Goal: Task Accomplishment & Management: Use online tool/utility

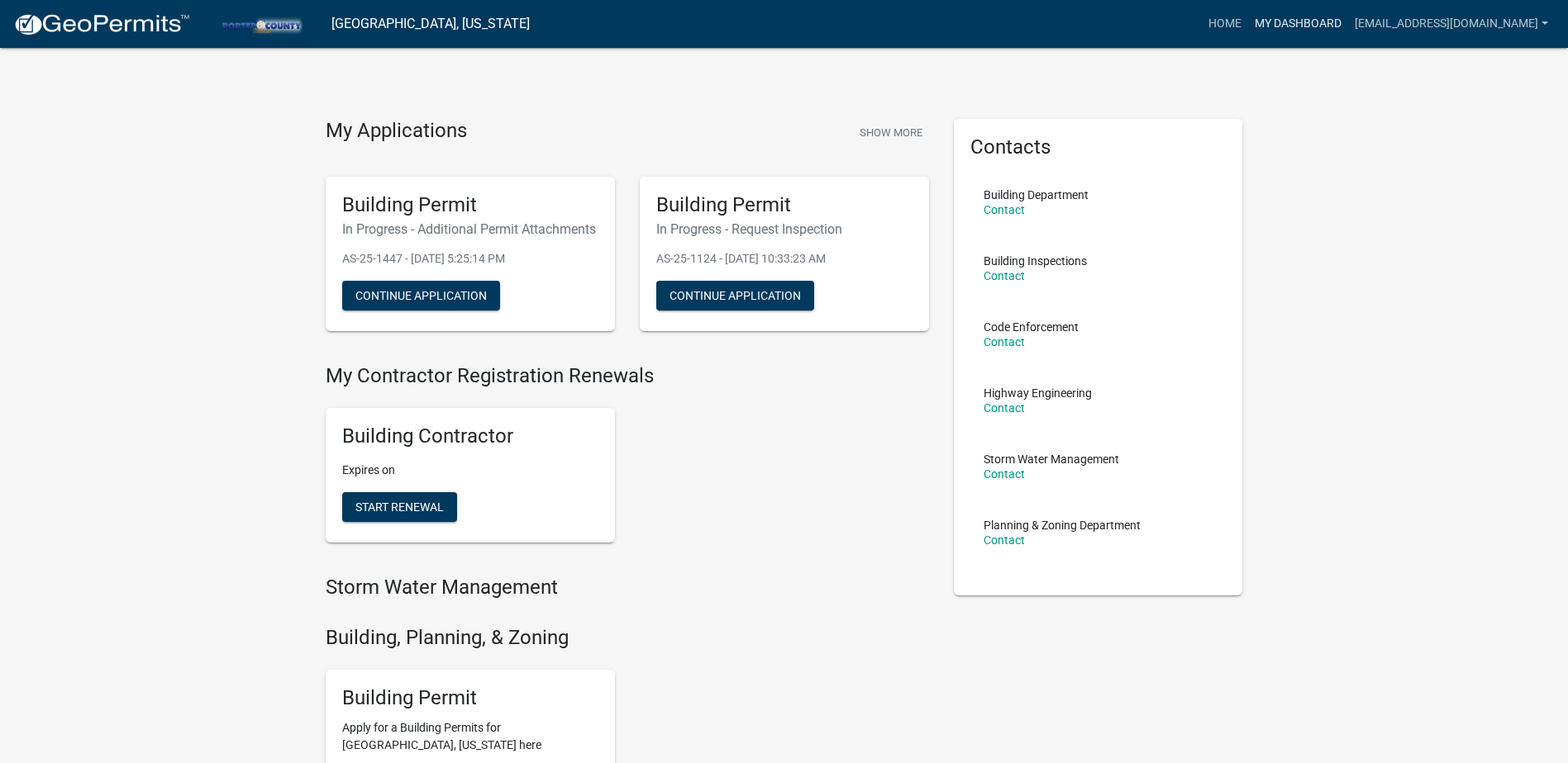
click at [1259, 21] on link "My Dashboard" at bounding box center [1298, 24] width 100 height 31
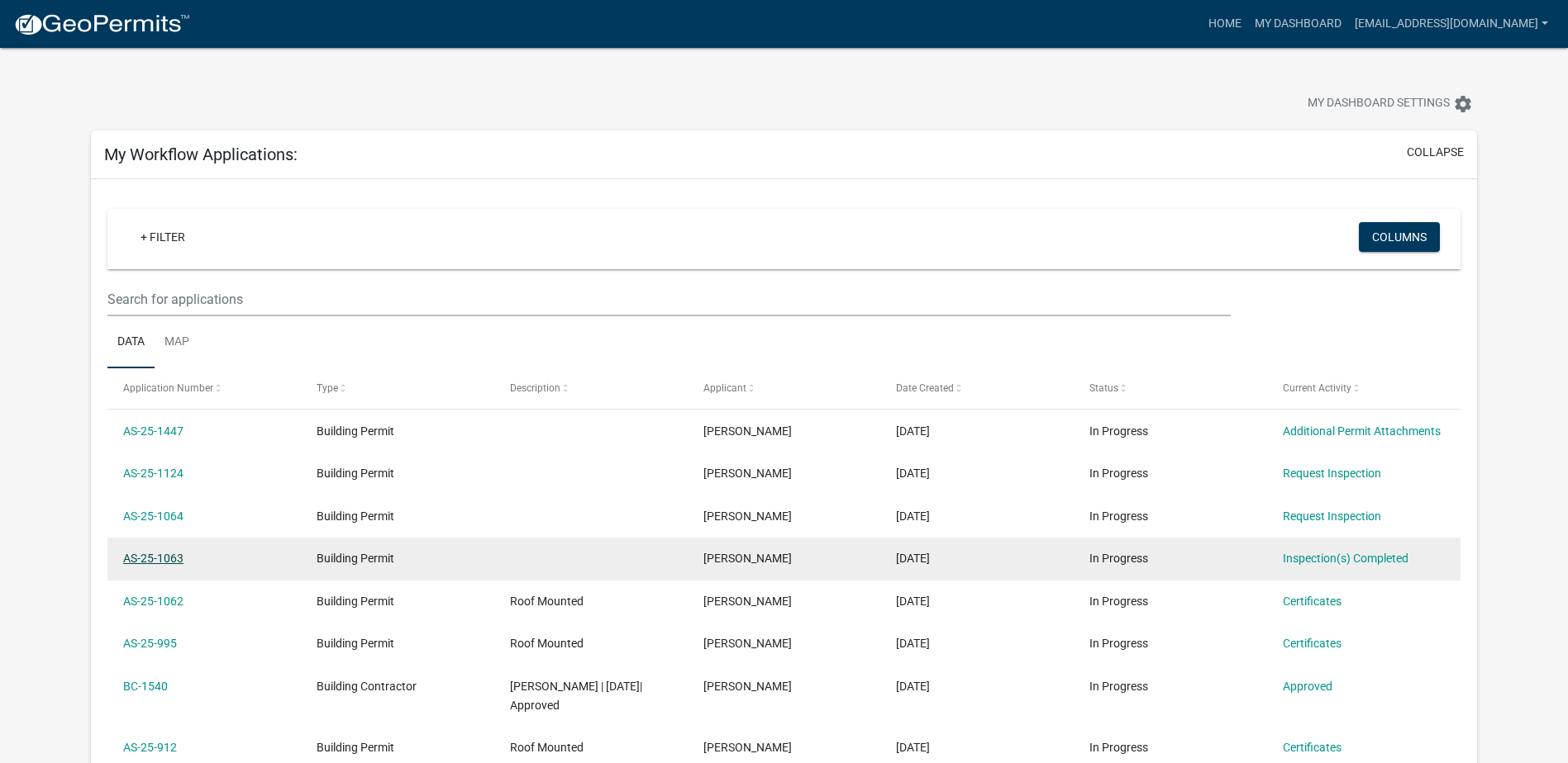
click at [181, 562] on link "AS-25-1063" at bounding box center [153, 558] width 60 height 13
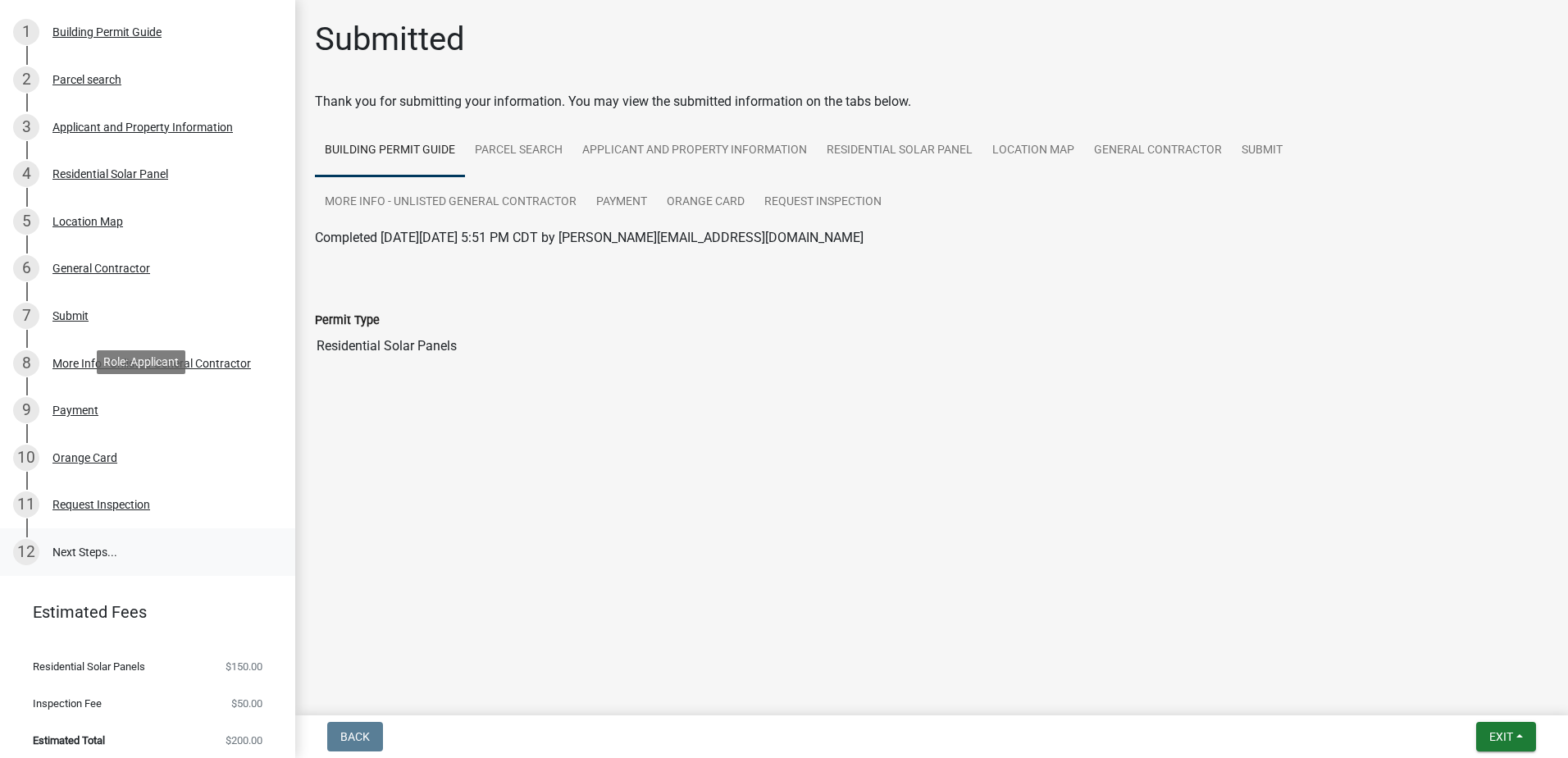
scroll to position [179, 0]
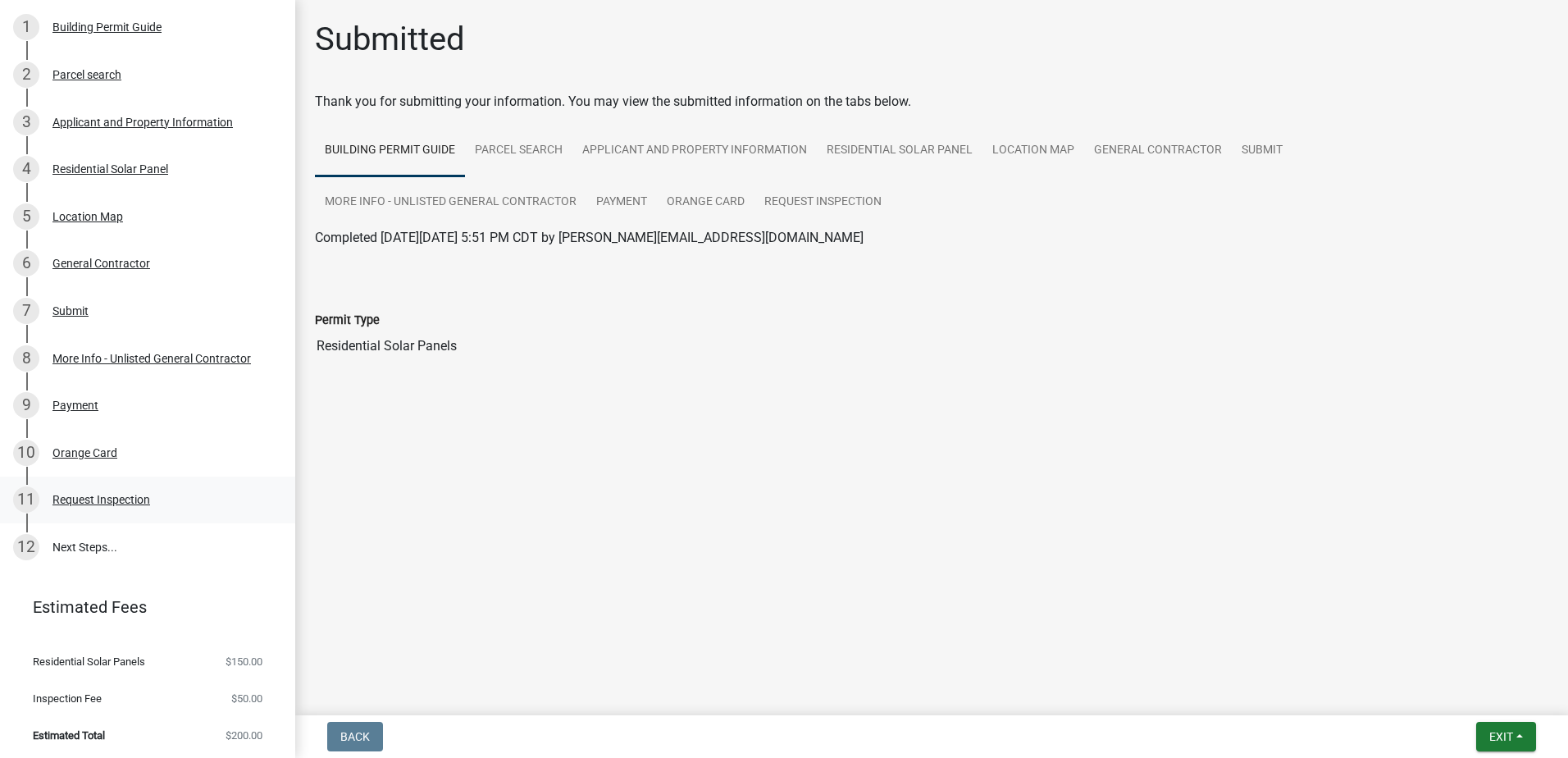
click at [113, 495] on div "Request Inspection" at bounding box center [101, 499] width 98 height 12
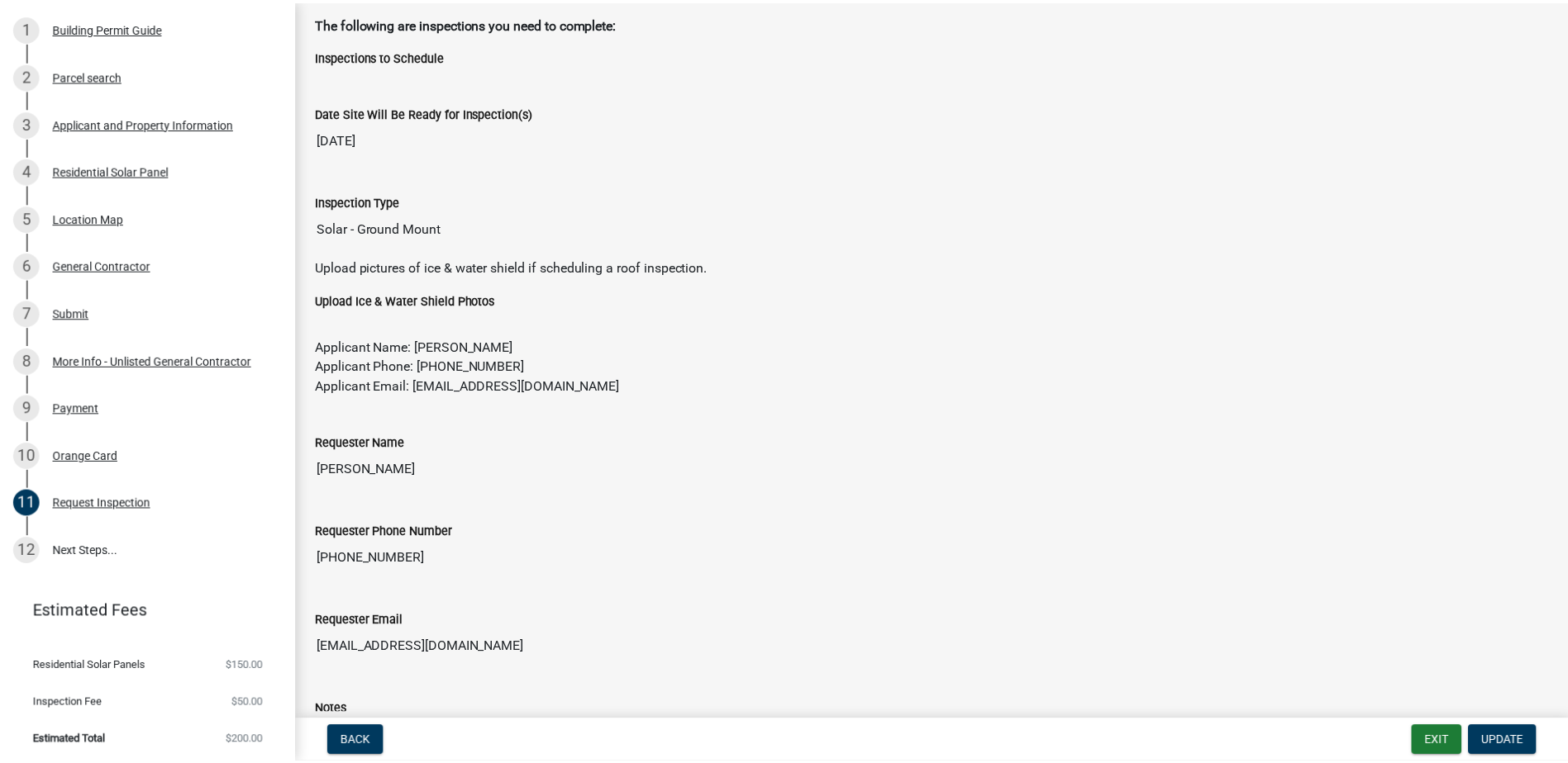
scroll to position [0, 0]
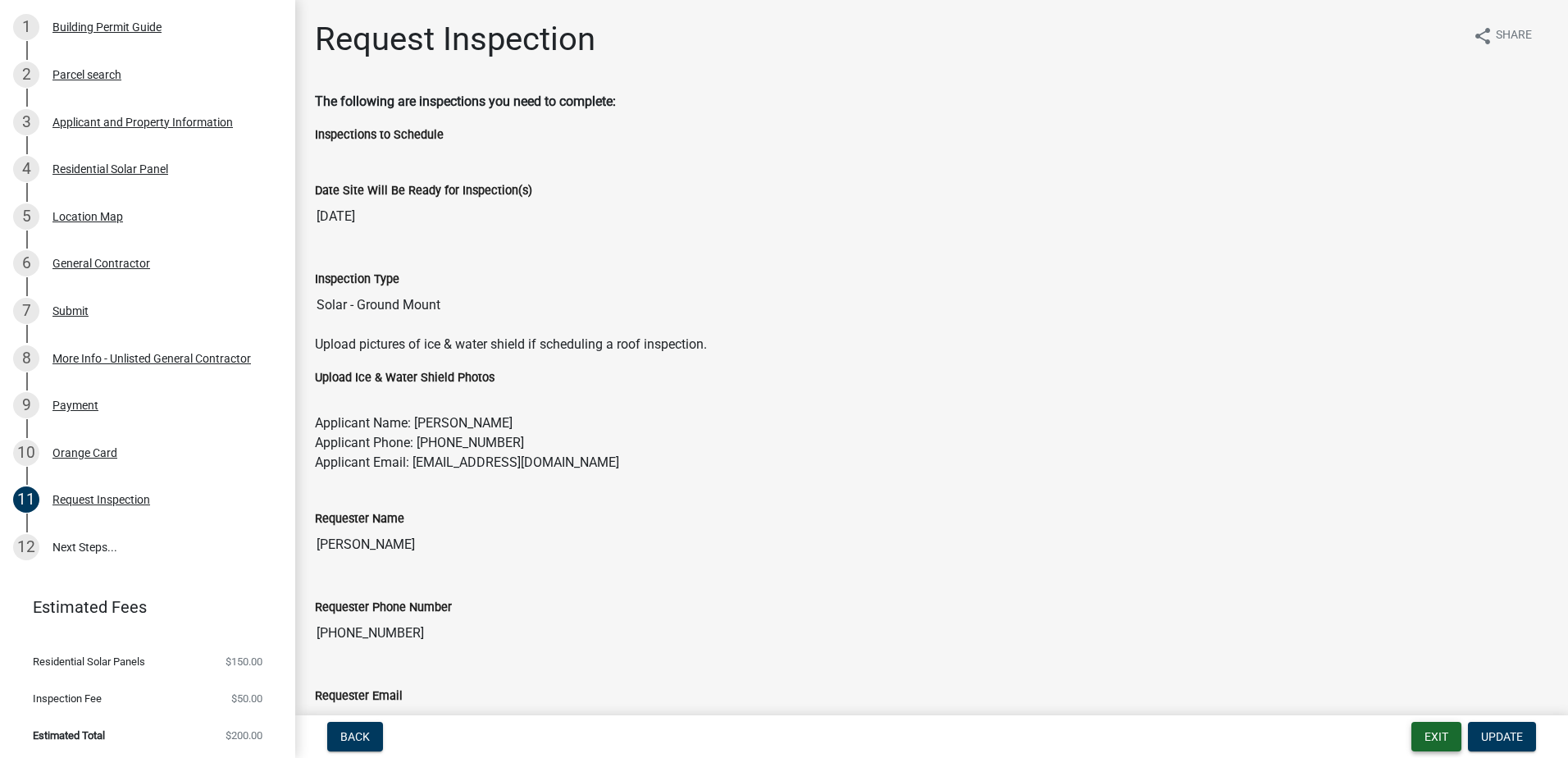
click at [1439, 736] on button "Exit" at bounding box center [1436, 736] width 50 height 30
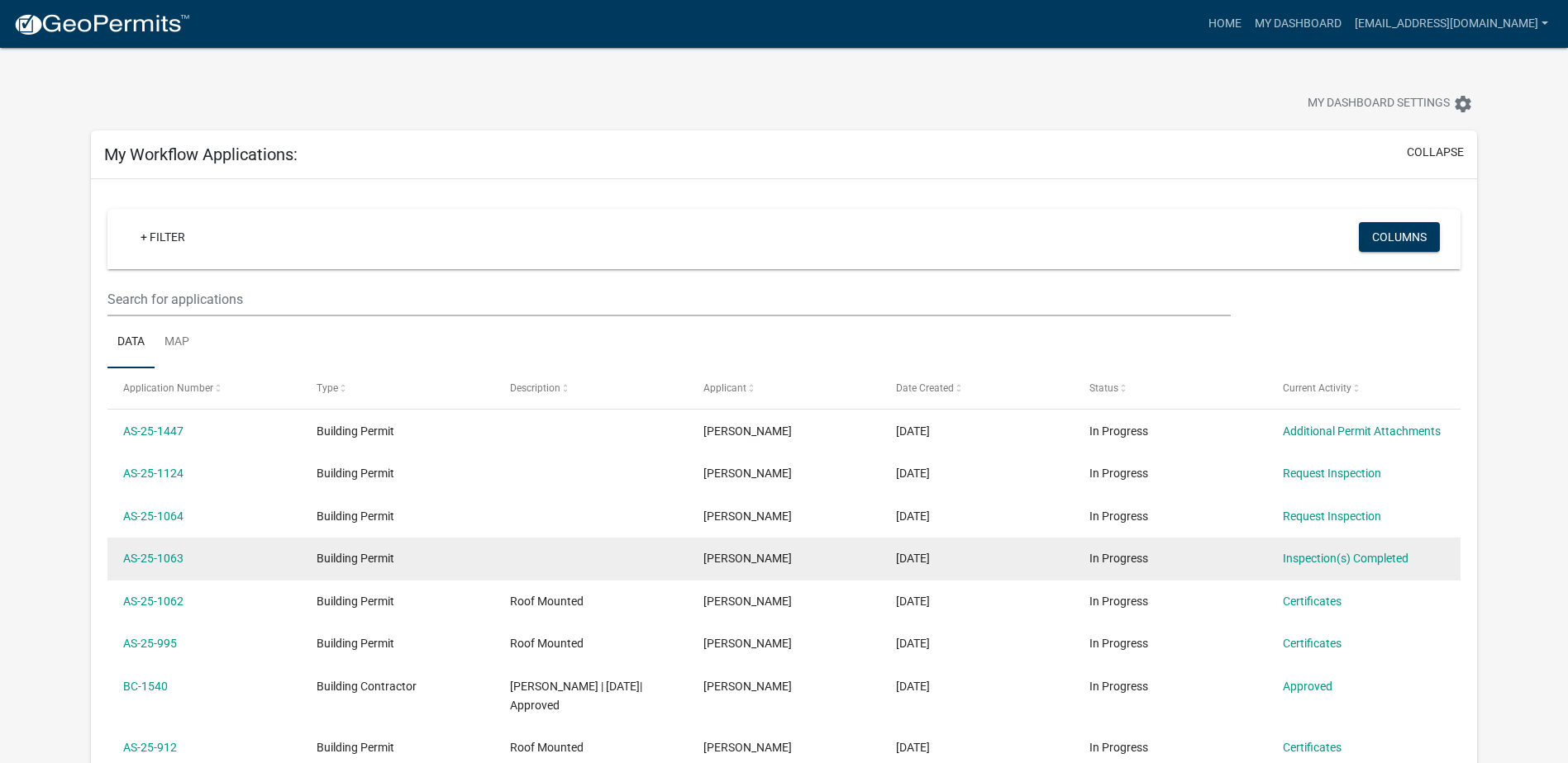
drag, startPoint x: 198, startPoint y: 562, endPoint x: 108, endPoint y: 561, distance: 90.0
click at [108, 561] on datatable-body-cell "AS-25-1063" at bounding box center [204, 559] width 193 height 43
copy link "AS-25-1063"
